Goal: Browse casually

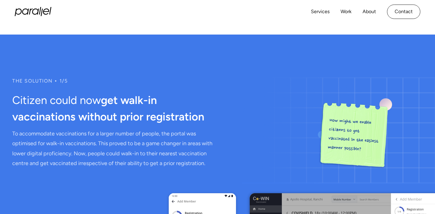
scroll to position [2186, 0]
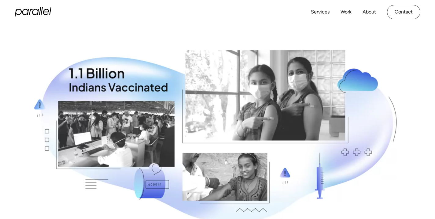
click at [28, 10] on icon "home" at bounding box center [25, 12] width 7 height 6
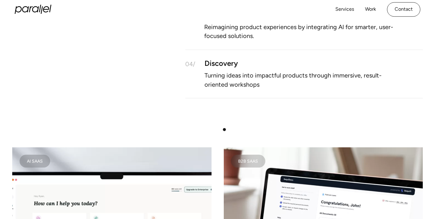
scroll to position [461, 0]
